Goal: Navigation & Orientation: Find specific page/section

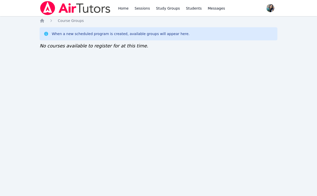
click at [116, 74] on div "Home Sessions Study Groups Students Messages Open user menu Sokha Lee Open main…" at bounding box center [158, 98] width 317 height 196
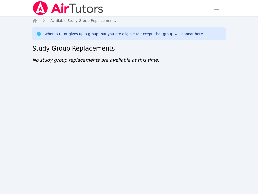
click at [140, 91] on div "Home Sessions Study Groups Students Messages Open user menu [PERSON_NAME] Open …" at bounding box center [129, 97] width 258 height 194
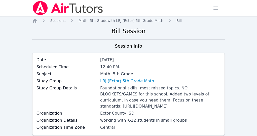
click at [0, 0] on link "Home" at bounding box center [0, 0] width 0 height 0
